Goal: Information Seeking & Learning: Learn about a topic

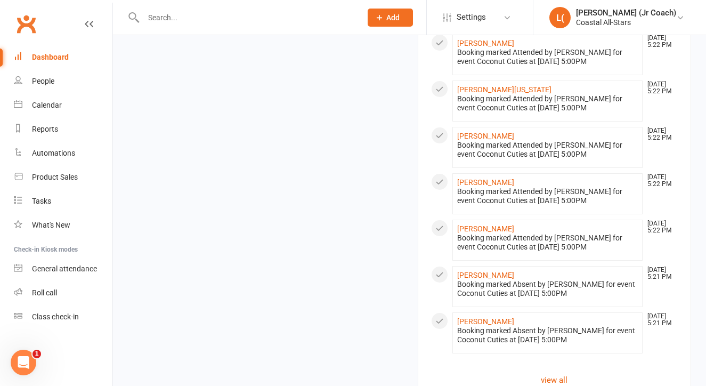
scroll to position [1077, 0]
click at [554, 374] on link "view all" at bounding box center [554, 380] width 247 height 13
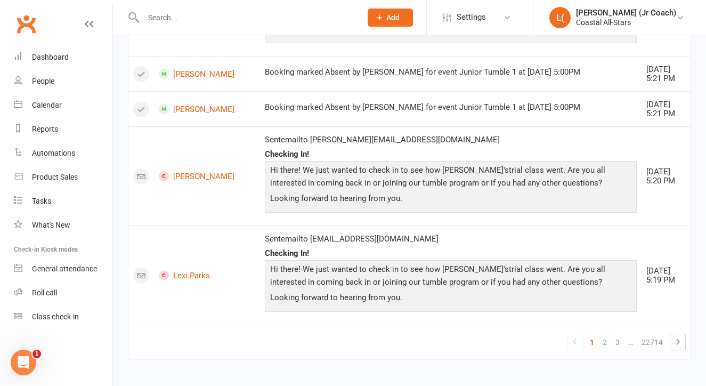
scroll to position [952, 0]
drag, startPoint x: 638, startPoint y: 382, endPoint x: 652, endPoint y: 409, distance: 30.5
click at [677, 336] on icon at bounding box center [677, 342] width 13 height 13
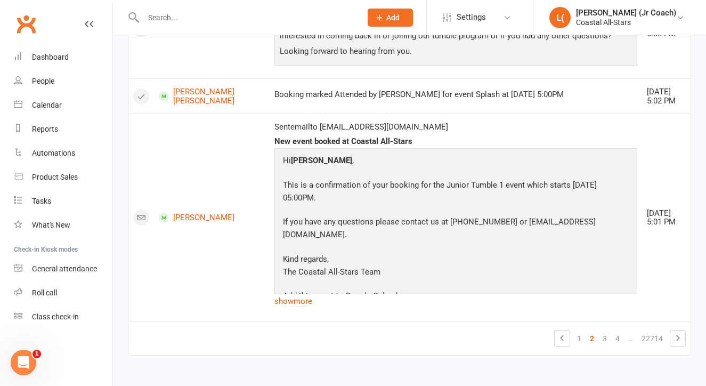
scroll to position [1688, 0]
click at [603, 331] on link "3" at bounding box center [604, 338] width 13 height 15
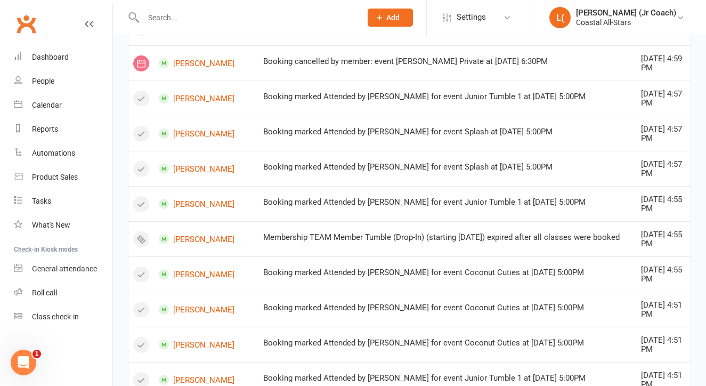
scroll to position [0, 0]
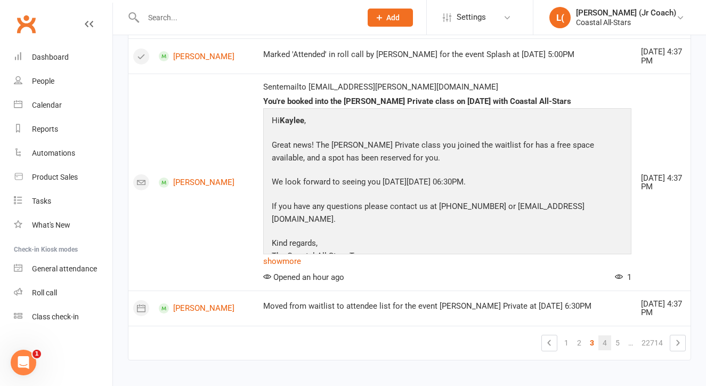
click at [607, 335] on link "4" at bounding box center [604, 342] width 13 height 15
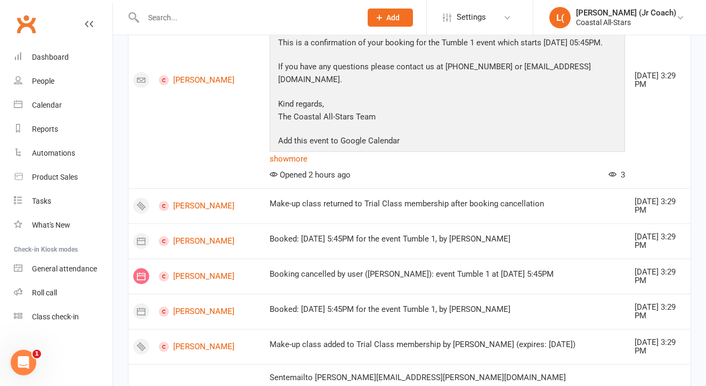
scroll to position [369, 0]
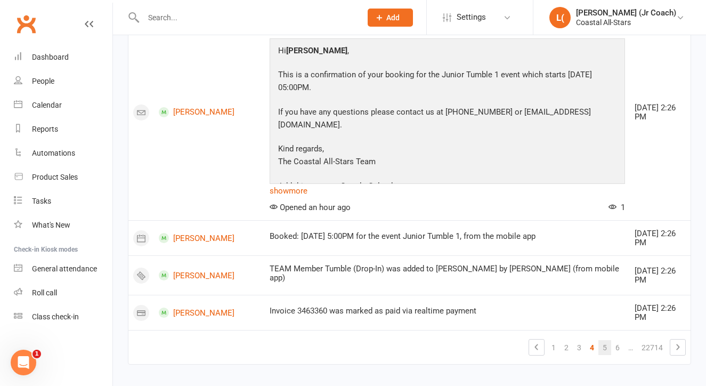
click at [605, 340] on link "5" at bounding box center [604, 347] width 13 height 15
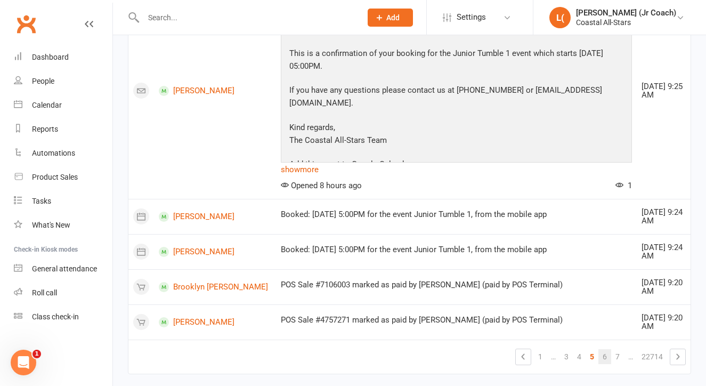
click at [608, 349] on link "6" at bounding box center [604, 356] width 13 height 15
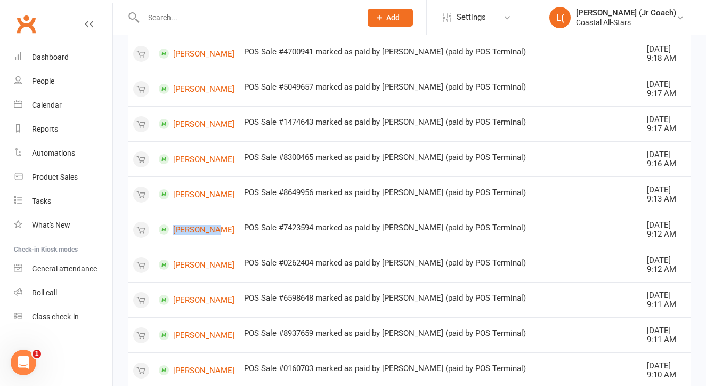
click at [390, 162] on div "POS Sale #8300465 marked as paid by [PERSON_NAME] (paid by POS Terminal)" at bounding box center [440, 157] width 393 height 9
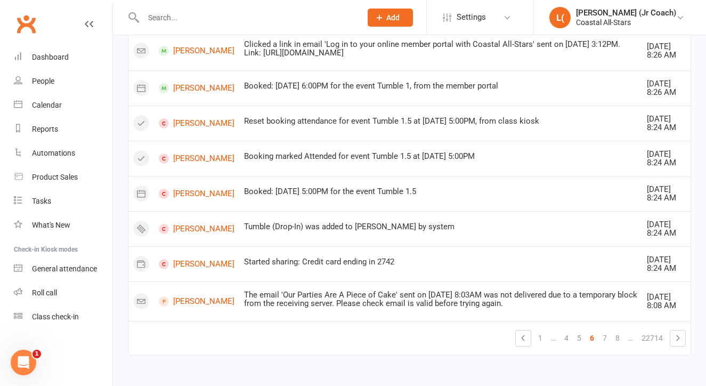
scroll to position [1228, 0]
click at [600, 330] on link "7" at bounding box center [604, 337] width 13 height 15
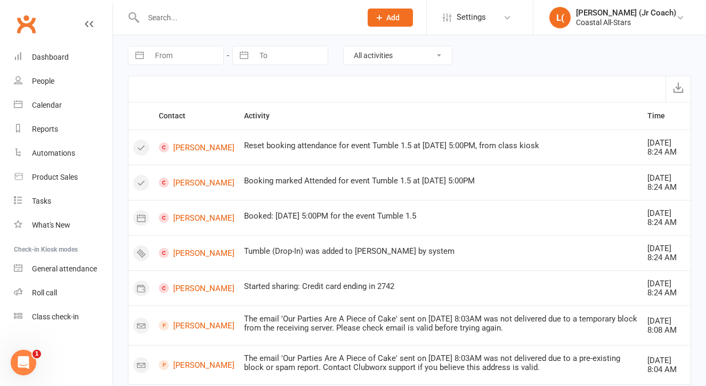
scroll to position [0, 0]
click at [64, 56] on div "Dashboard" at bounding box center [50, 57] width 37 height 9
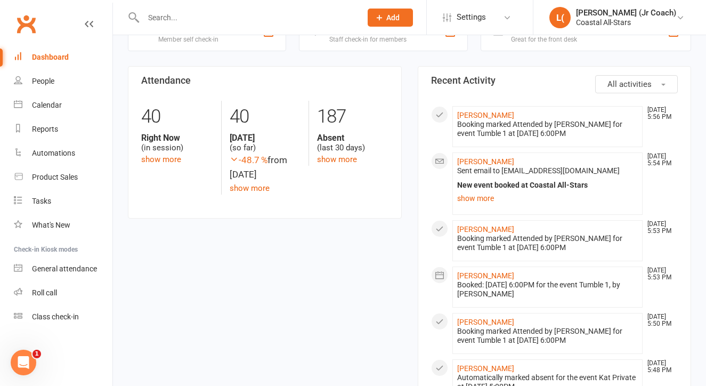
scroll to position [350, 0]
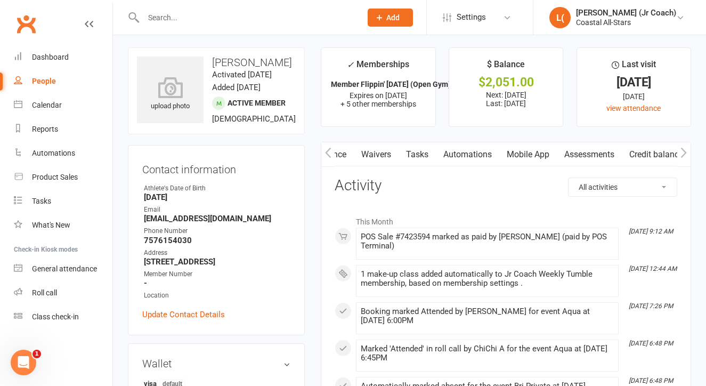
scroll to position [3, 0]
click at [643, 149] on link "Credit balance" at bounding box center [656, 154] width 69 height 25
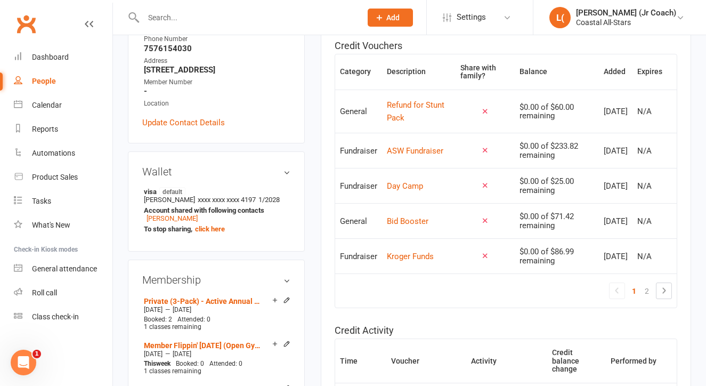
scroll to position [223, 0]
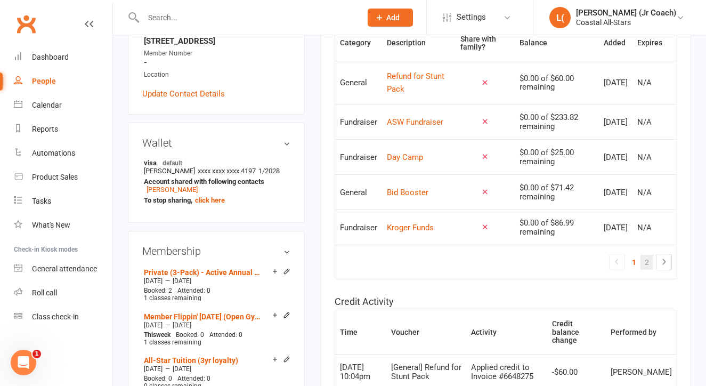
click at [648, 259] on link "2" at bounding box center [646, 262] width 13 height 15
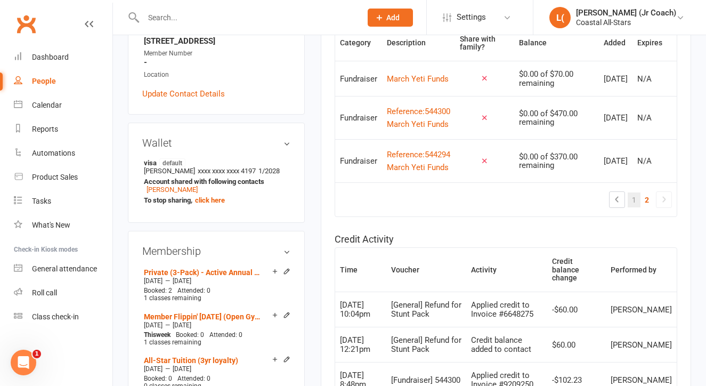
click at [632, 207] on link "1" at bounding box center [634, 199] width 13 height 15
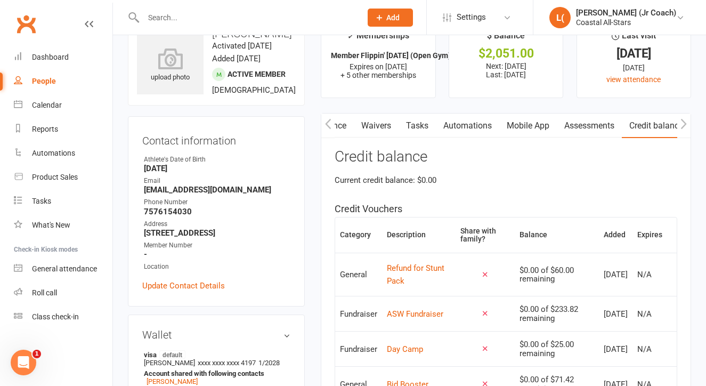
scroll to position [37, 0]
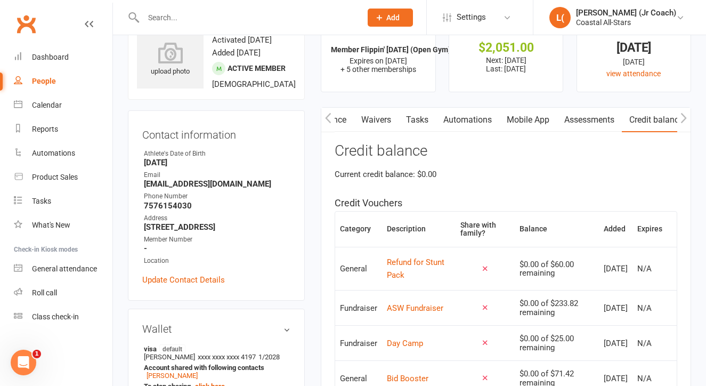
click at [326, 126] on button "button" at bounding box center [327, 120] width 13 height 24
click at [347, 120] on link "Activity" at bounding box center [342, 120] width 43 height 25
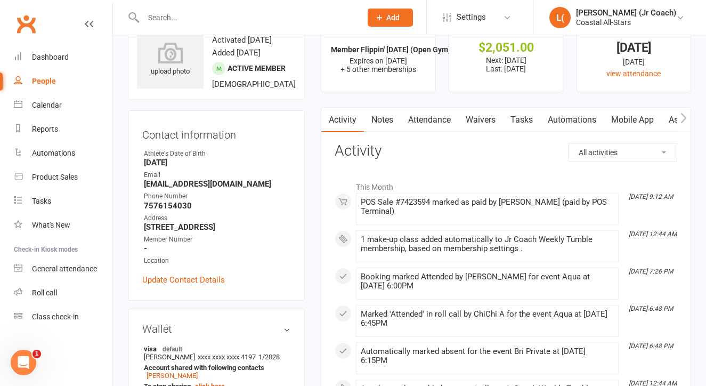
click at [382, 121] on link "Notes" at bounding box center [382, 120] width 37 height 25
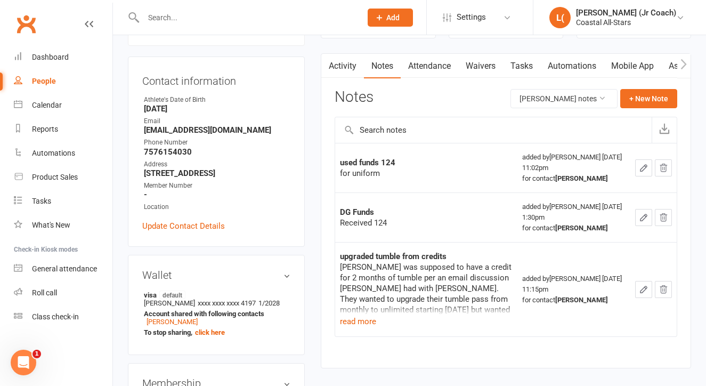
scroll to position [102, 0]
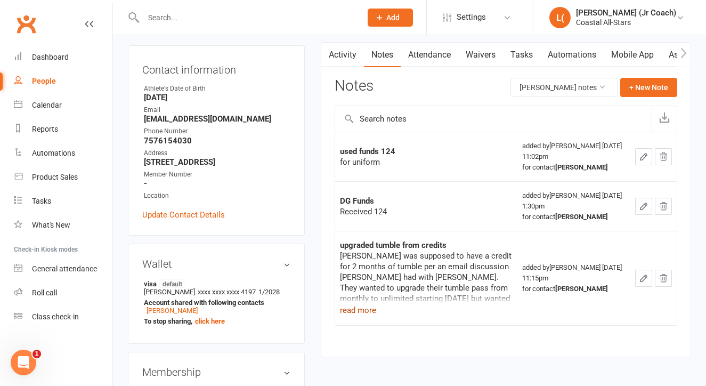
click at [357, 308] on button "read more" at bounding box center [358, 310] width 36 height 13
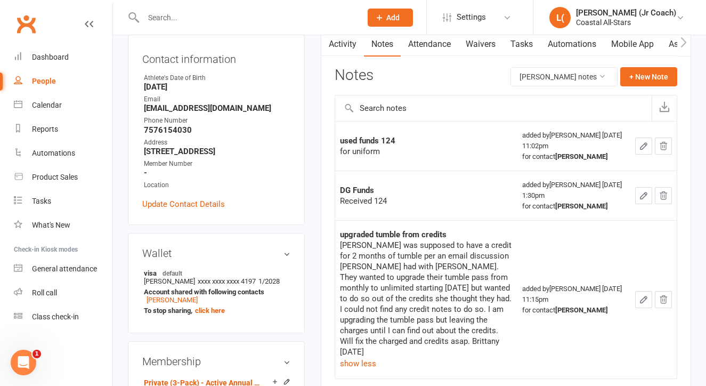
scroll to position [118, 0]
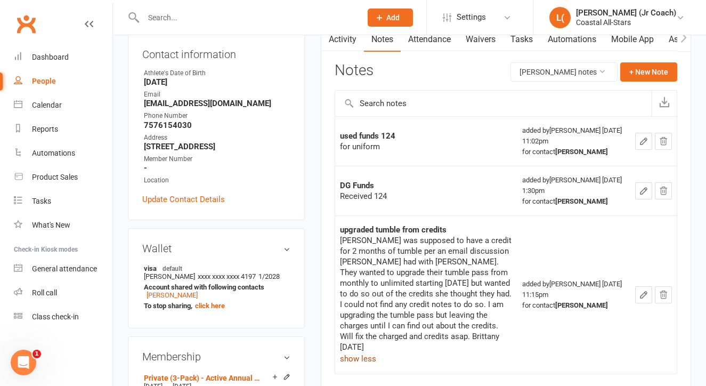
click at [351, 352] on button "show less" at bounding box center [358, 358] width 36 height 13
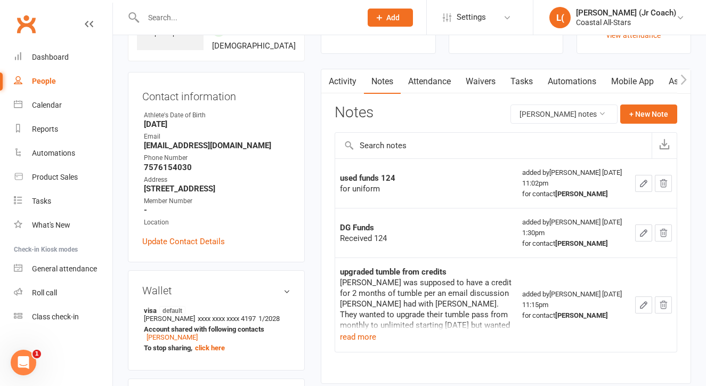
scroll to position [58, 0]
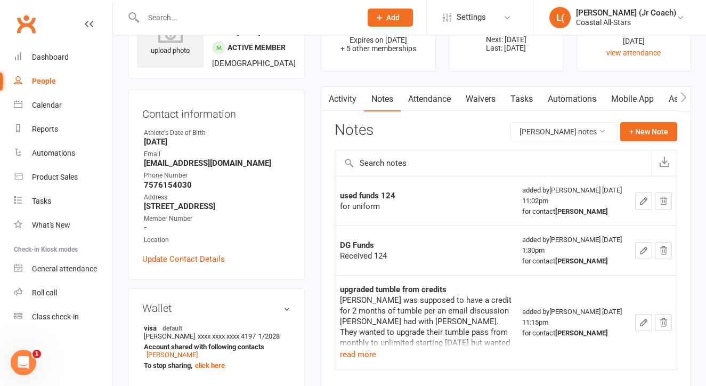
click at [419, 103] on link "Attendance" at bounding box center [430, 99] width 58 height 25
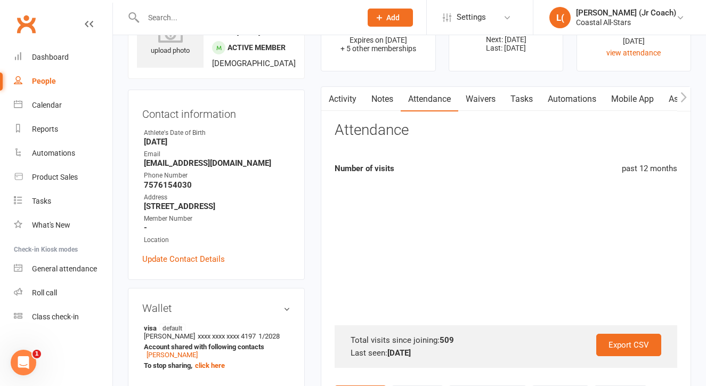
click at [396, 99] on link "Notes" at bounding box center [382, 99] width 37 height 25
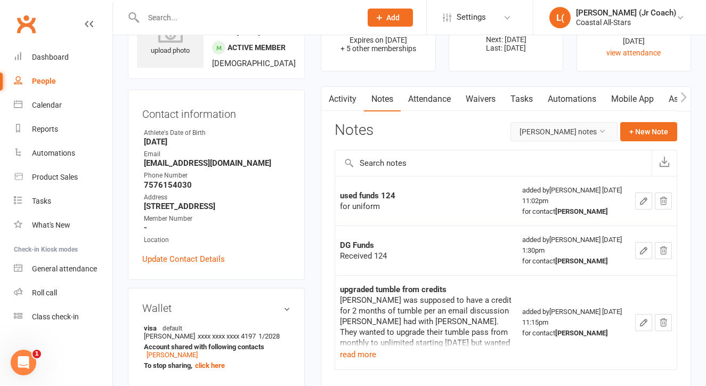
click at [532, 126] on button "Rosa LaRue's notes" at bounding box center [563, 131] width 107 height 19
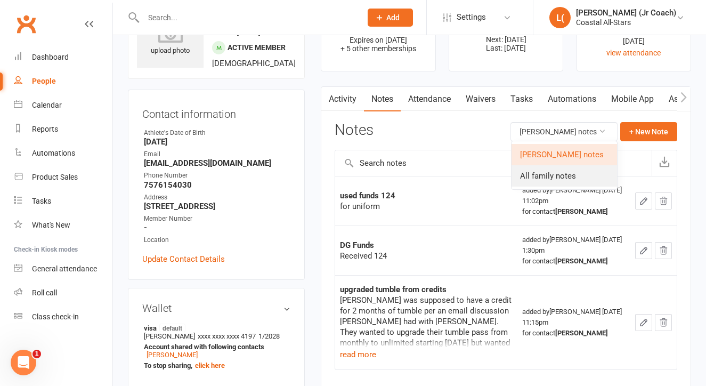
click at [529, 176] on link "All family notes" at bounding box center [565, 175] width 106 height 21
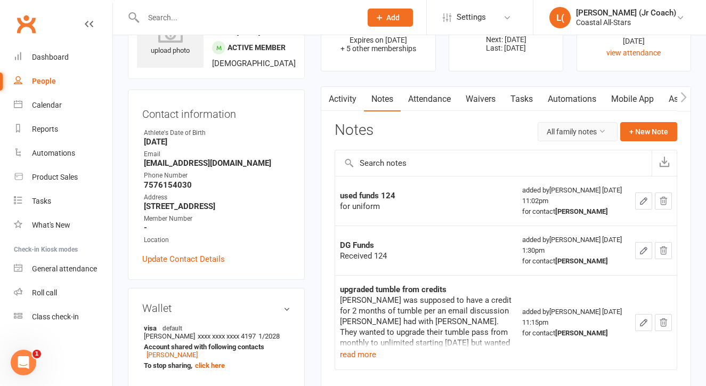
click at [551, 139] on button "All family notes" at bounding box center [578, 131] width 80 height 19
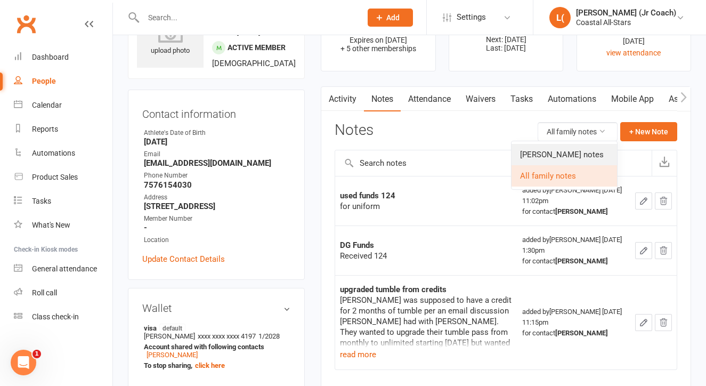
click at [540, 157] on link "Rosa LaRue's notes" at bounding box center [565, 154] width 106 height 21
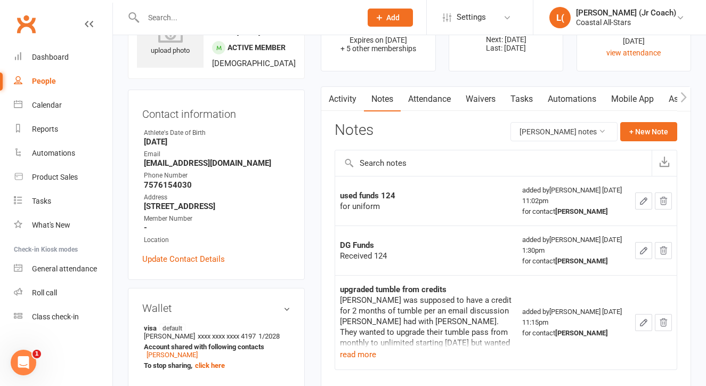
click at [38, 83] on div "People" at bounding box center [44, 81] width 24 height 9
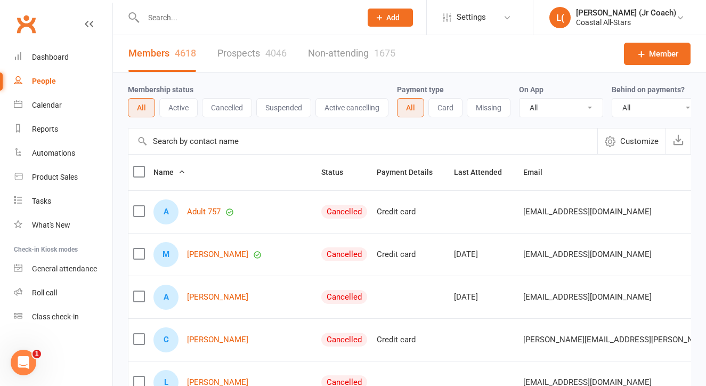
click at [191, 132] on input "text" at bounding box center [362, 141] width 469 height 26
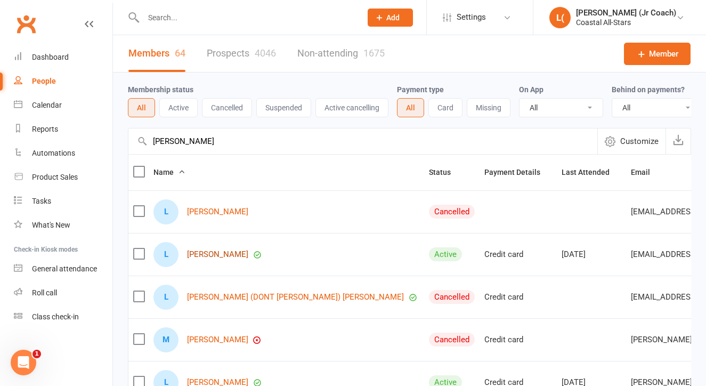
type input "Liliana maniego"
click at [213, 251] on link "Liliana Maniego" at bounding box center [217, 254] width 61 height 9
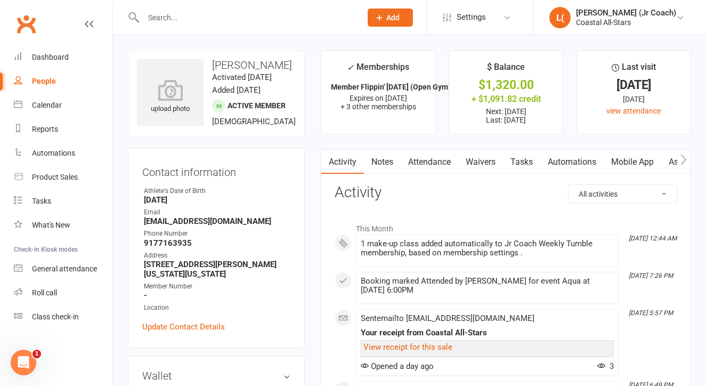
click at [389, 160] on link "Notes" at bounding box center [382, 162] width 37 height 25
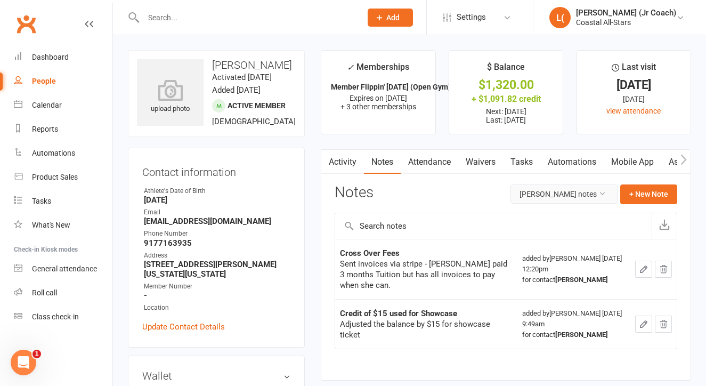
click at [519, 194] on button "Liliana Maniego's notes" at bounding box center [563, 193] width 107 height 19
click at [526, 237] on link "All family notes" at bounding box center [565, 238] width 106 height 21
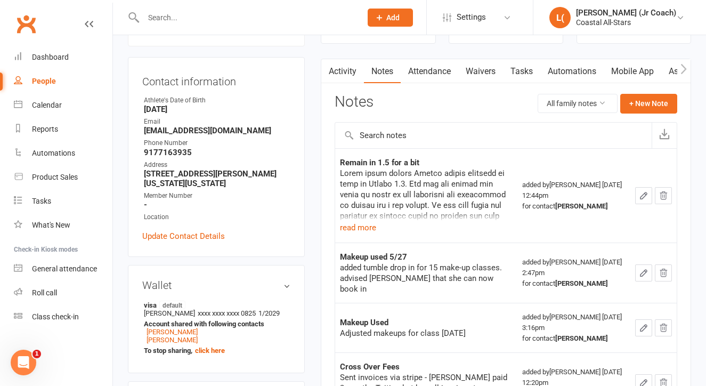
scroll to position [58, 0]
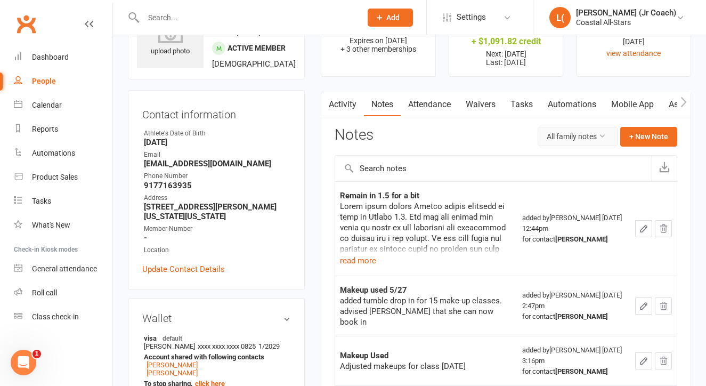
click at [546, 137] on button "All family notes" at bounding box center [578, 136] width 80 height 19
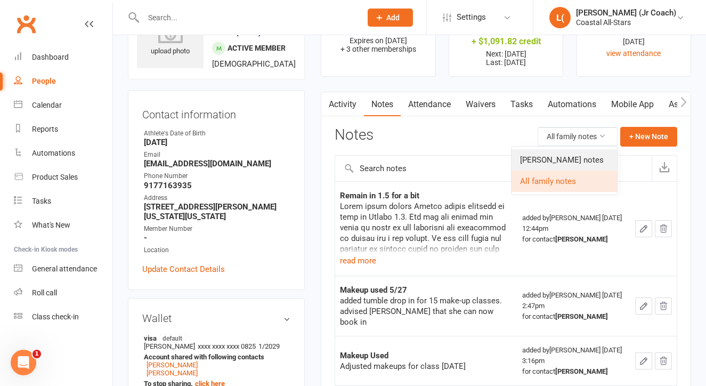
click at [541, 152] on link "Liliana Maniego's notes" at bounding box center [565, 159] width 106 height 21
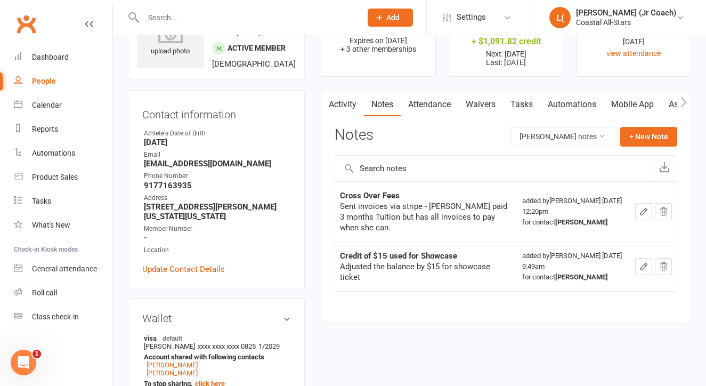
click at [455, 111] on link "Attendance" at bounding box center [430, 104] width 58 height 25
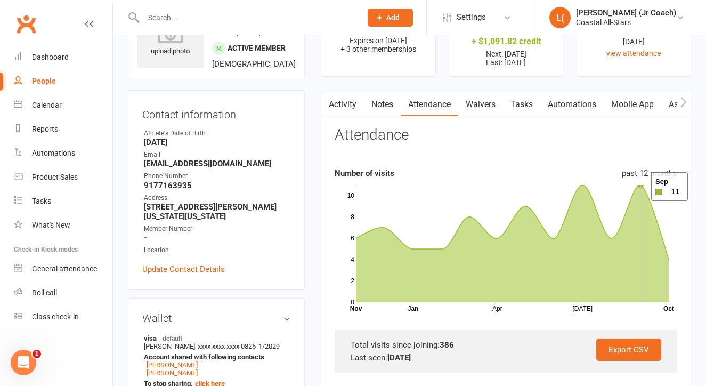
click at [638, 186] on icon at bounding box center [512, 243] width 313 height 117
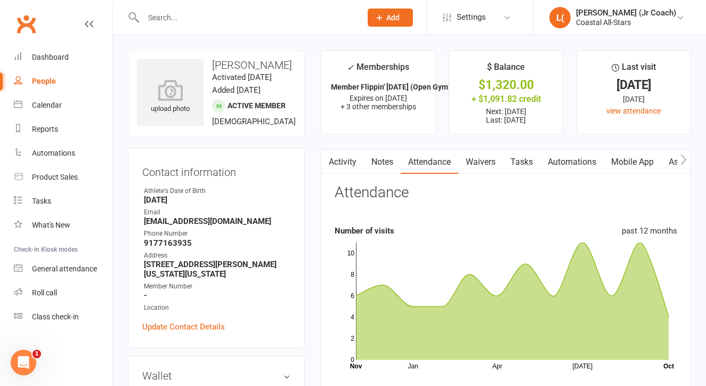
click at [481, 158] on link "Waivers" at bounding box center [480, 162] width 45 height 25
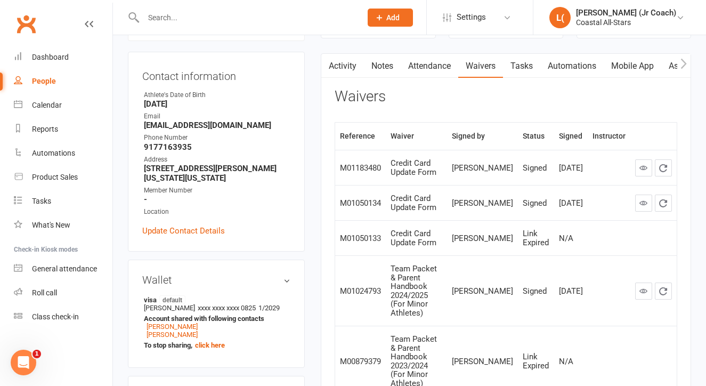
scroll to position [99, 0]
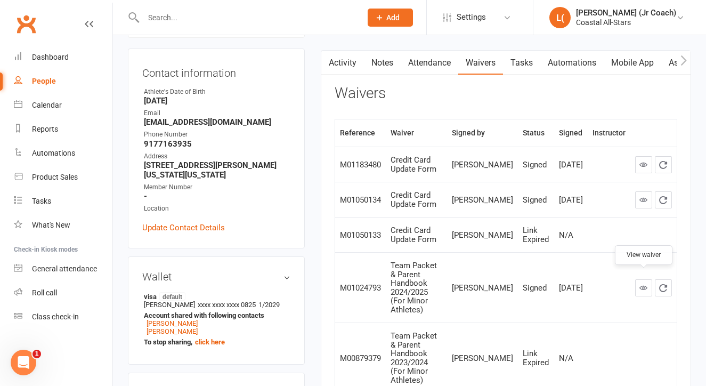
click at [643, 283] on icon at bounding box center [643, 287] width 8 height 8
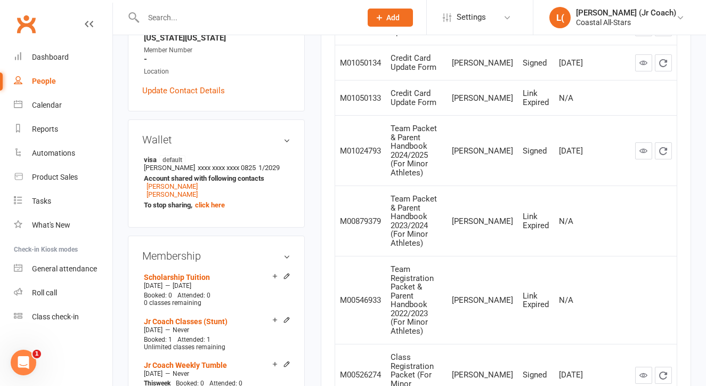
scroll to position [232, 0]
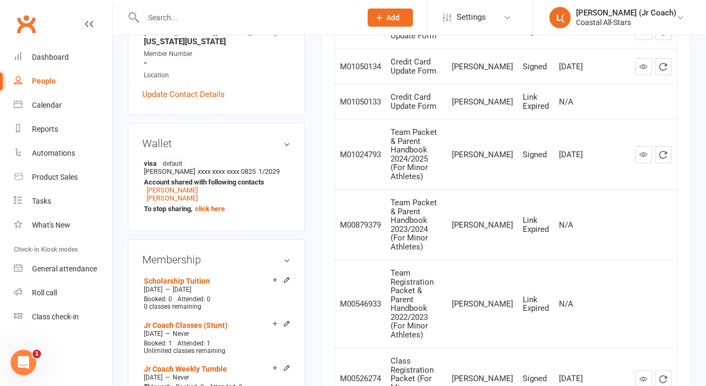
click at [287, 149] on h3 "Wallet" at bounding box center [216, 143] width 148 height 12
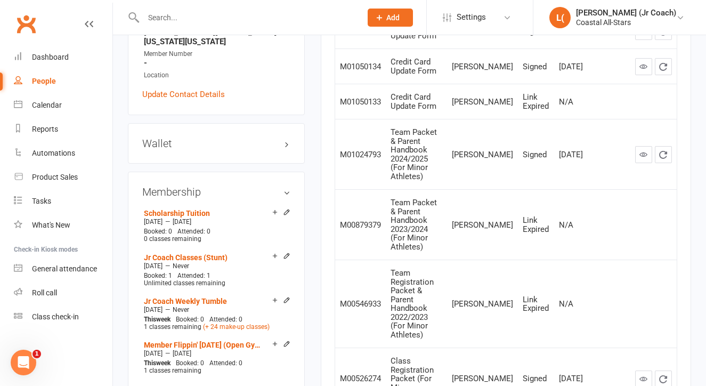
click at [288, 149] on h3 "Wallet" at bounding box center [216, 143] width 148 height 12
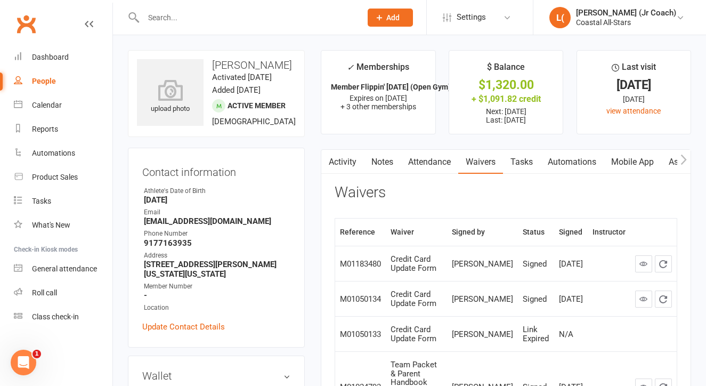
scroll to position [0, 0]
click at [513, 164] on link "Tasks" at bounding box center [521, 162] width 37 height 25
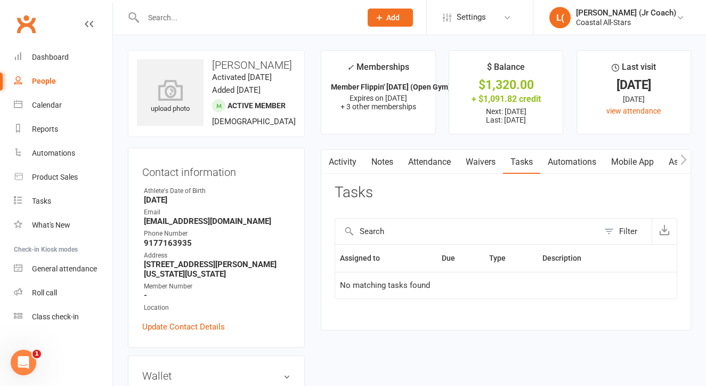
click at [563, 165] on link "Automations" at bounding box center [571, 162] width 63 height 25
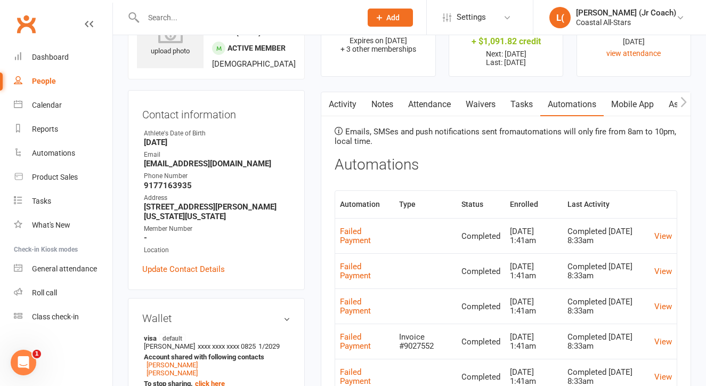
scroll to position [60, 0]
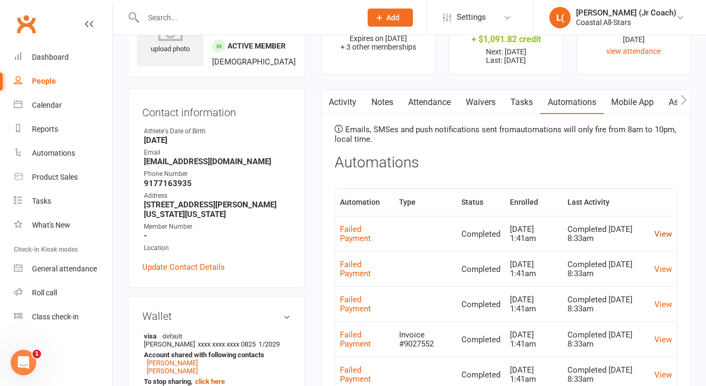
click at [667, 230] on link "View" at bounding box center [663, 234] width 18 height 10
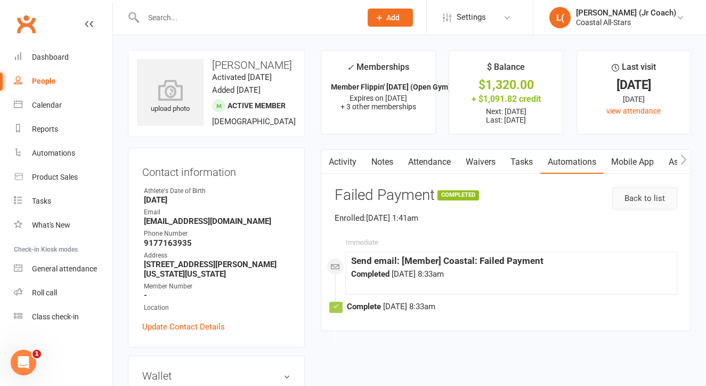
click at [635, 196] on link "Back to list" at bounding box center [644, 198] width 65 height 22
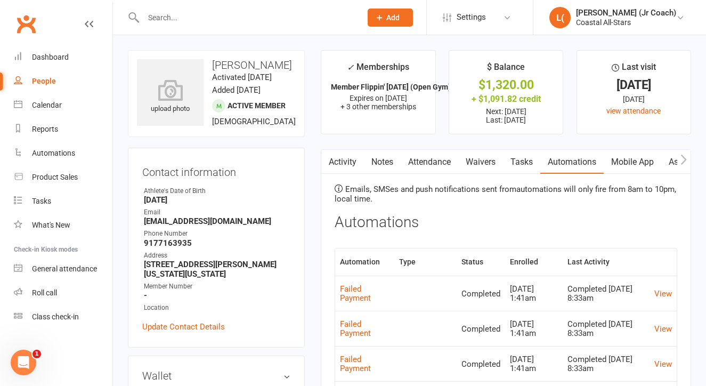
click at [621, 159] on link "Mobile App" at bounding box center [633, 162] width 58 height 25
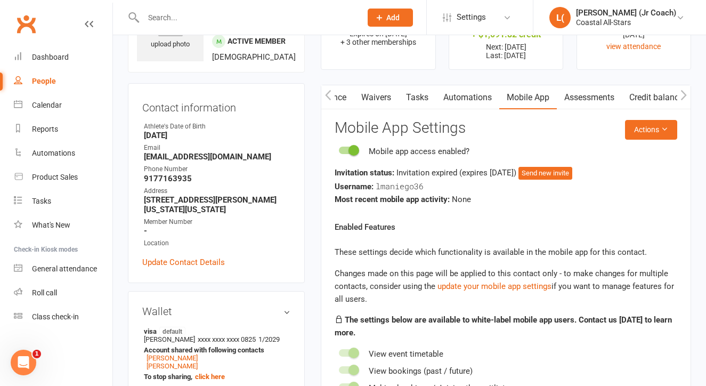
scroll to position [66, 0]
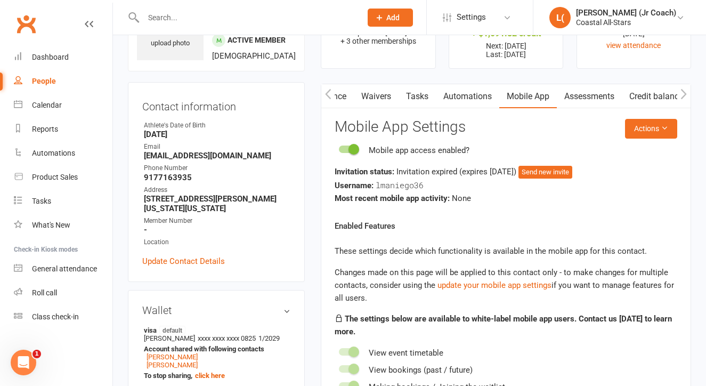
click at [591, 102] on link "Assessments" at bounding box center [589, 96] width 65 height 25
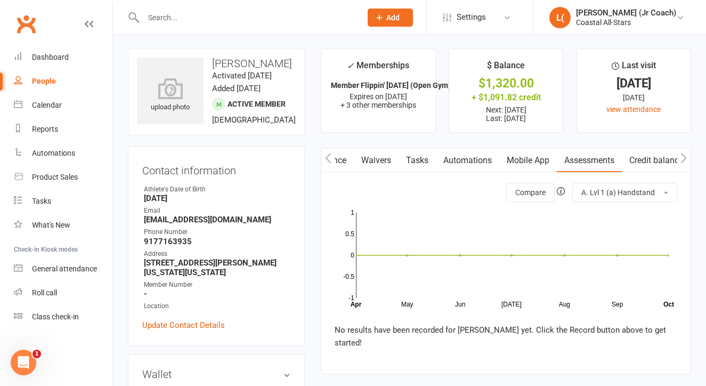
scroll to position [2, 0]
click at [644, 162] on link "Credit balance" at bounding box center [656, 160] width 69 height 25
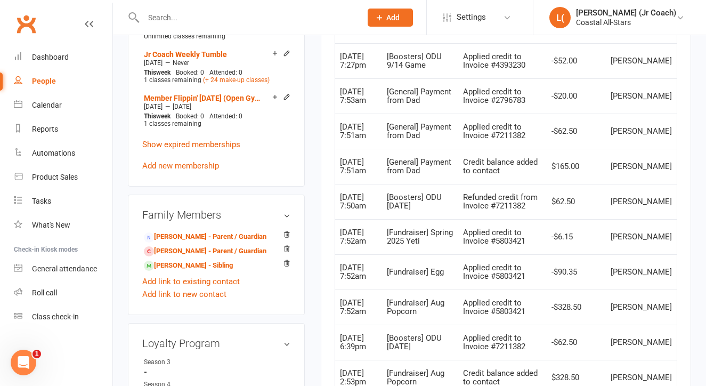
scroll to position [571, 0]
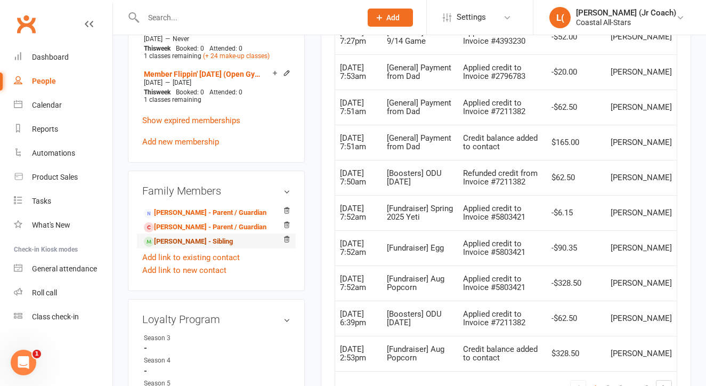
click at [210, 247] on link "Olivia Maniego - Sibling" at bounding box center [188, 241] width 89 height 11
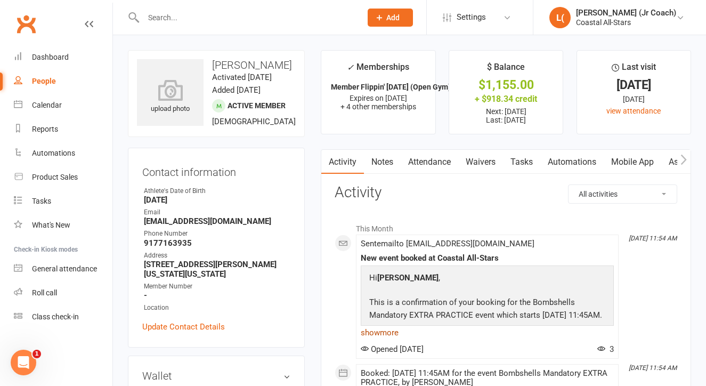
click at [384, 330] on link "show more" at bounding box center [487, 332] width 253 height 15
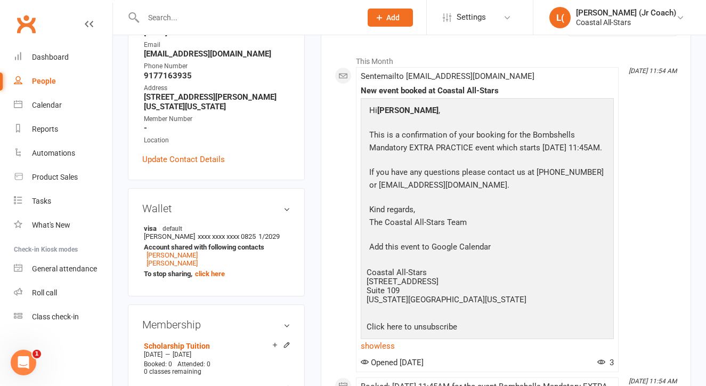
scroll to position [179, 0]
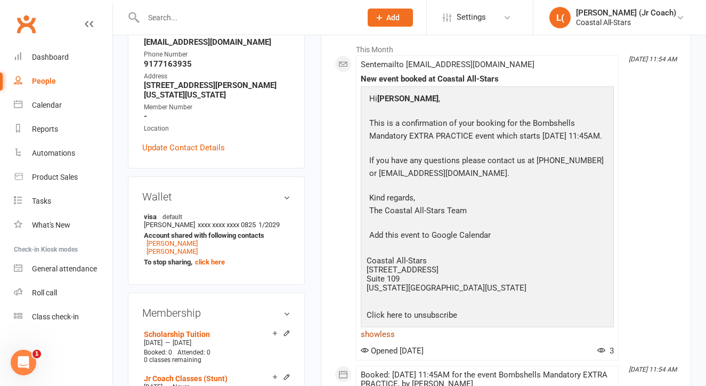
click at [370, 342] on link "show less" at bounding box center [487, 334] width 253 height 15
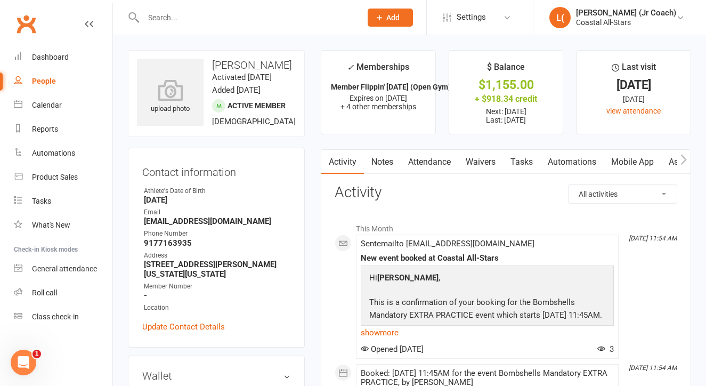
scroll to position [0, 0]
click at [379, 164] on link "Notes" at bounding box center [382, 162] width 37 height 25
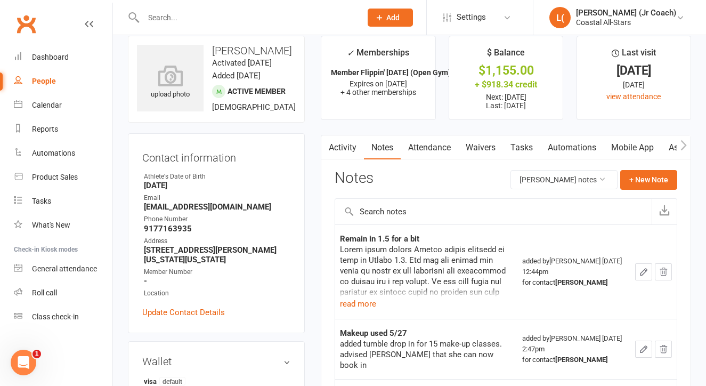
scroll to position [16, 0]
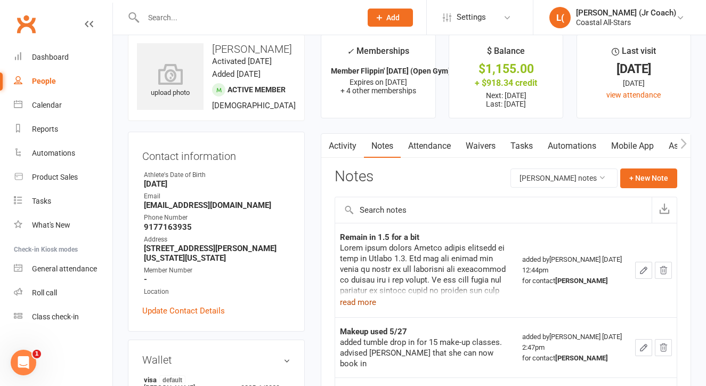
click at [366, 299] on button "read more" at bounding box center [358, 302] width 36 height 13
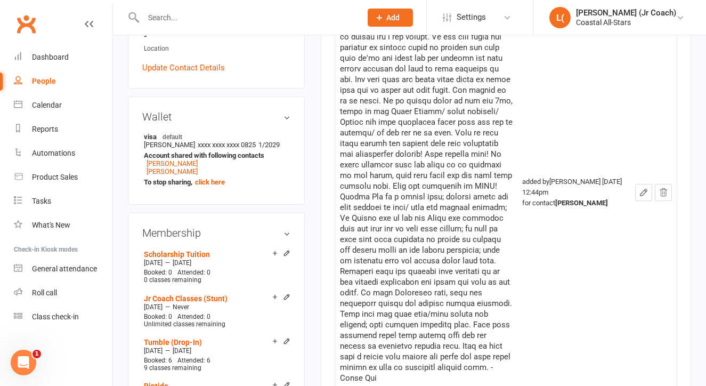
scroll to position [261, 0]
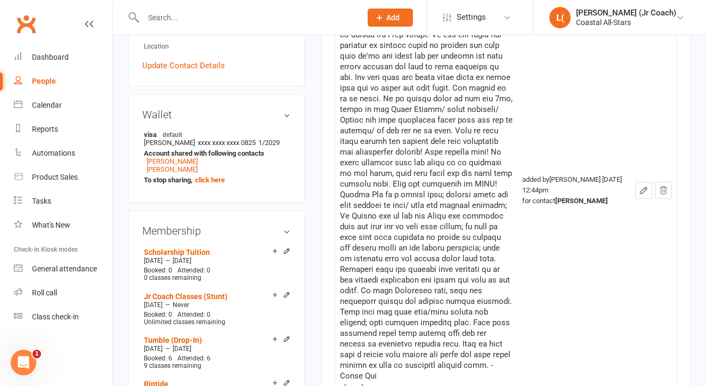
click at [351, 381] on button "show less" at bounding box center [358, 387] width 36 height 13
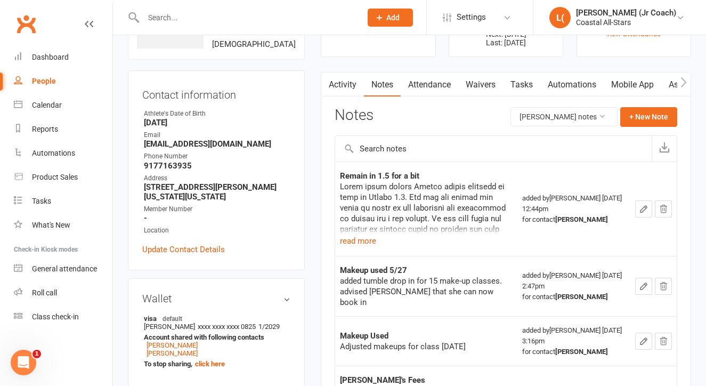
scroll to position [66, 0]
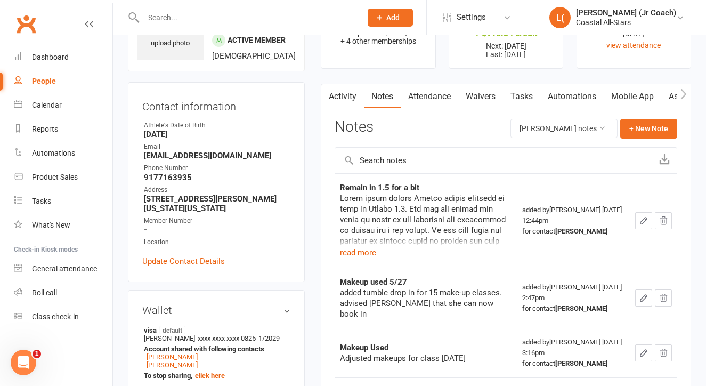
click at [420, 102] on link "Attendance" at bounding box center [430, 96] width 58 height 25
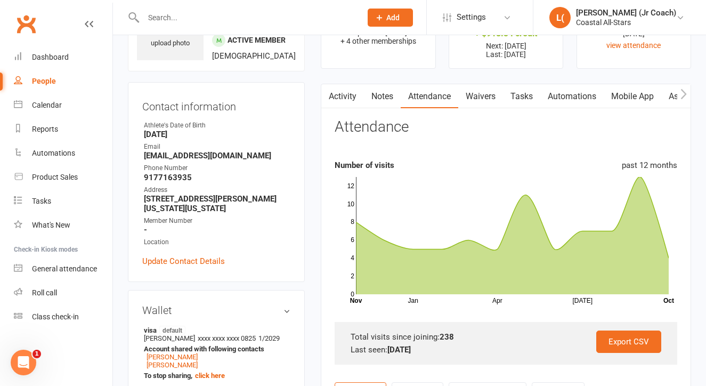
click at [494, 100] on link "Waivers" at bounding box center [480, 96] width 45 height 25
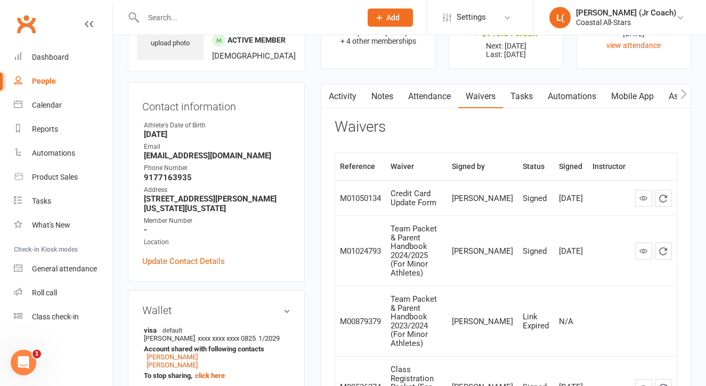
click at [531, 100] on link "Tasks" at bounding box center [521, 96] width 37 height 25
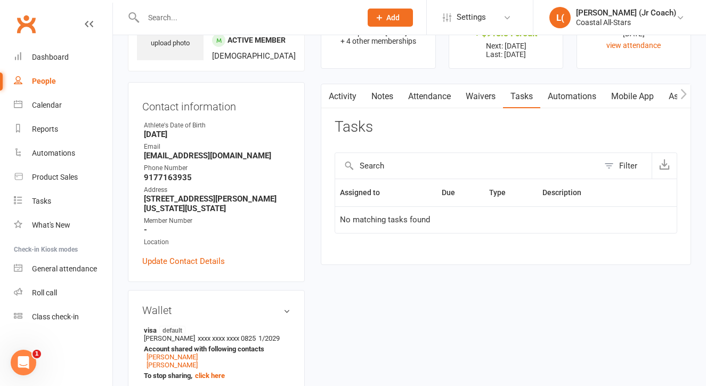
click at [562, 103] on link "Automations" at bounding box center [571, 96] width 63 height 25
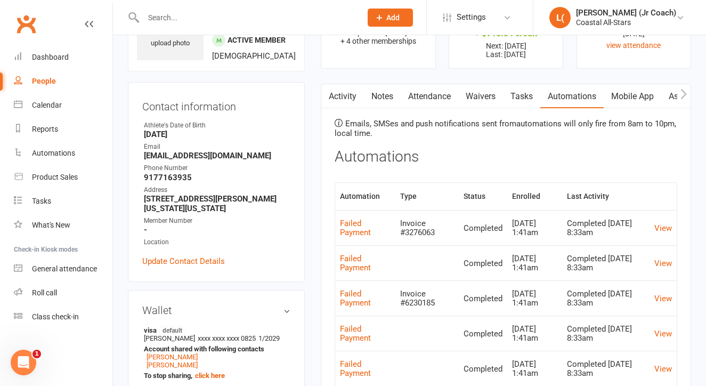
click at [624, 97] on link "Mobile App" at bounding box center [633, 96] width 58 height 25
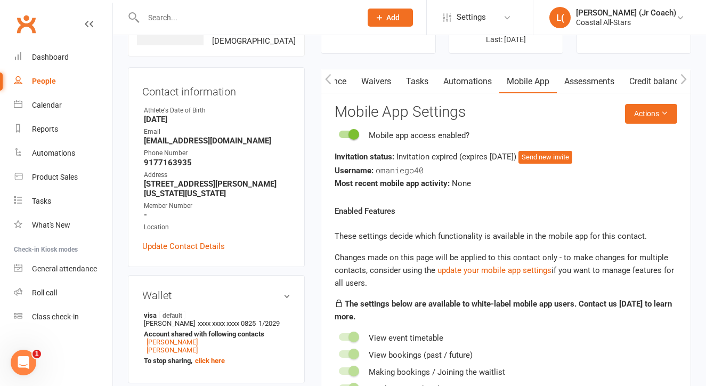
scroll to position [80, 0]
click at [602, 89] on link "Assessments" at bounding box center [589, 81] width 65 height 25
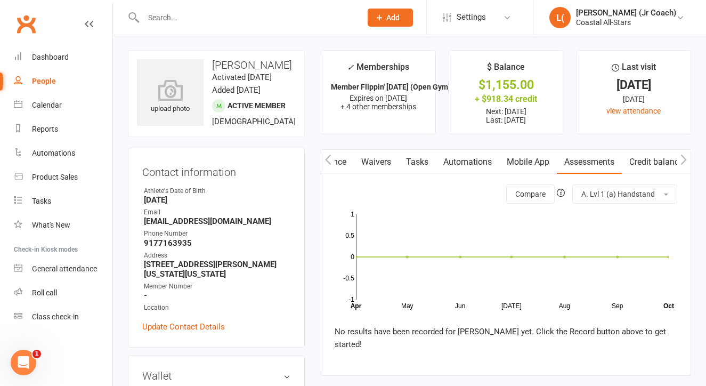
click at [636, 163] on link "Credit balance" at bounding box center [656, 162] width 69 height 25
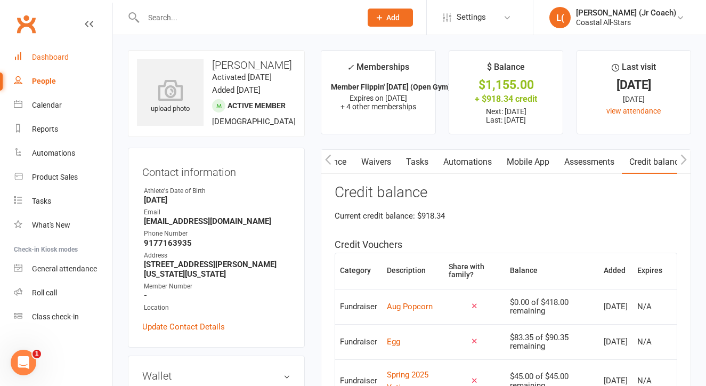
click at [57, 48] on link "Dashboard" at bounding box center [63, 57] width 99 height 24
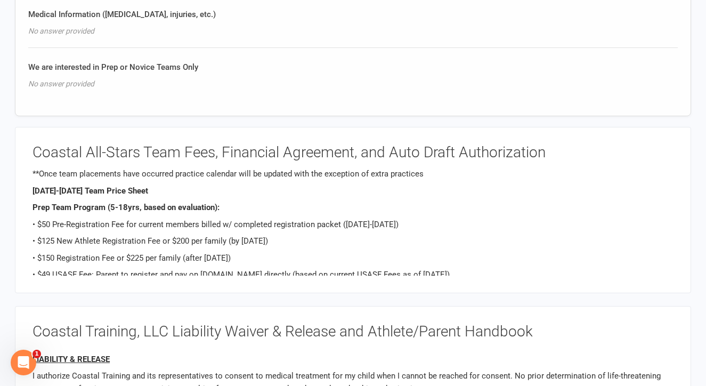
scroll to position [1262, 0]
